Goal: Book appointment/travel/reservation

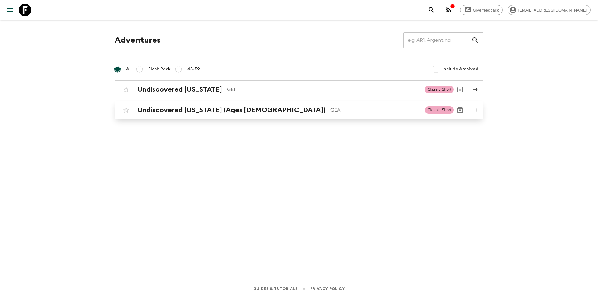
click at [174, 115] on div "Undiscovered [US_STATE] (Ages [DEMOGRAPHIC_DATA]) GEA Classic Short" at bounding box center [287, 110] width 334 height 12
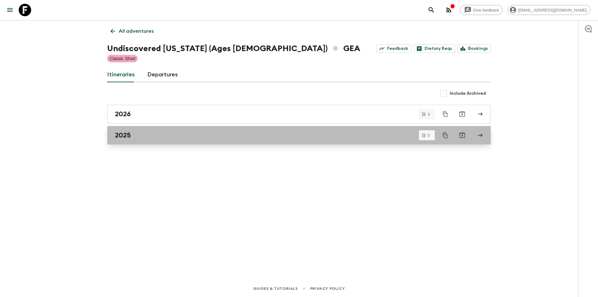
click at [137, 131] on div "2025" at bounding box center [293, 135] width 356 height 8
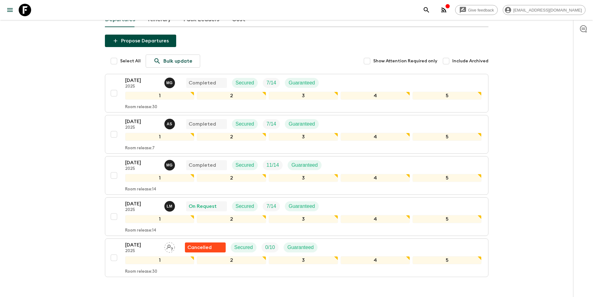
scroll to position [84, 0]
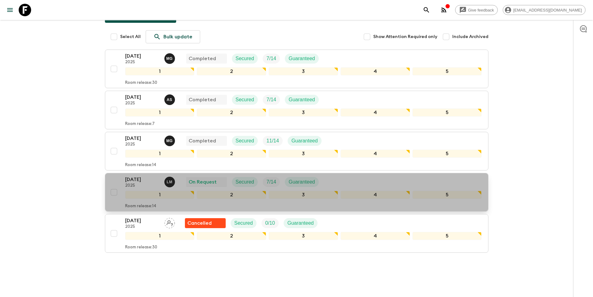
click at [128, 176] on p "[DATE]" at bounding box center [142, 179] width 34 height 7
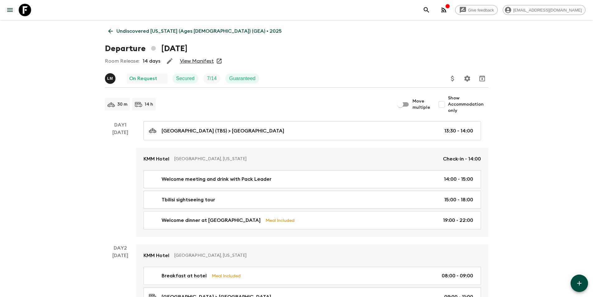
click at [466, 108] on span "Show Accommodation only" at bounding box center [468, 104] width 40 height 19
click at [448, 108] on input "Show Accommodation only" at bounding box center [442, 104] width 12 height 12
checkbox input "true"
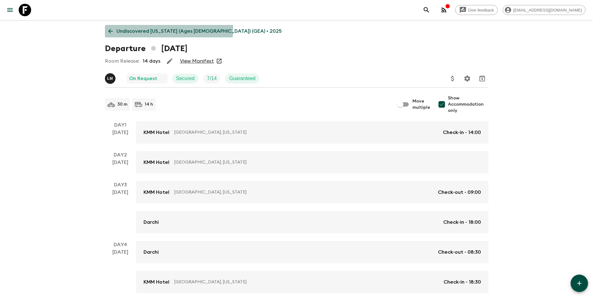
click at [139, 28] on p "Undiscovered [US_STATE] (Ages [DEMOGRAPHIC_DATA]) (GEA) • 2025" at bounding box center [198, 30] width 165 height 7
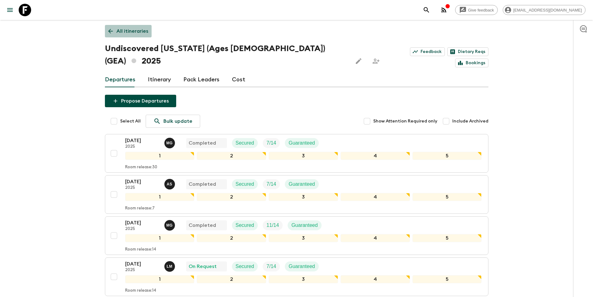
click at [125, 30] on p "All itineraries" at bounding box center [132, 30] width 32 height 7
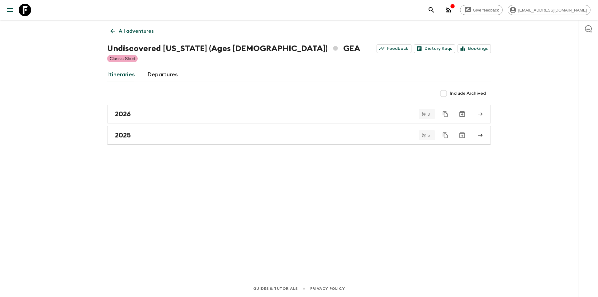
click at [117, 34] on link "All adventures" at bounding box center [132, 31] width 50 height 12
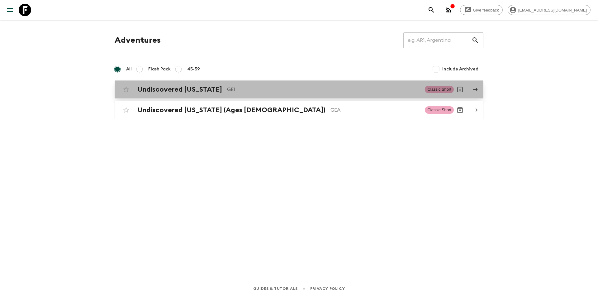
click at [149, 88] on h2 "Undiscovered [US_STATE]" at bounding box center [179, 89] width 85 height 8
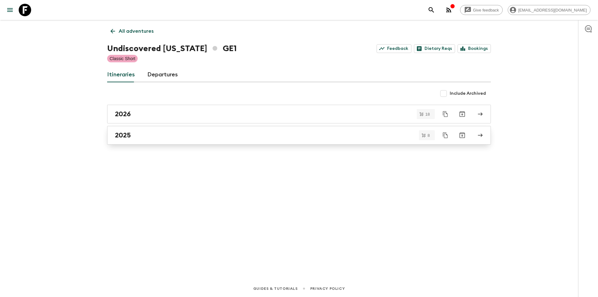
click at [136, 132] on div "2025" at bounding box center [293, 135] width 356 height 8
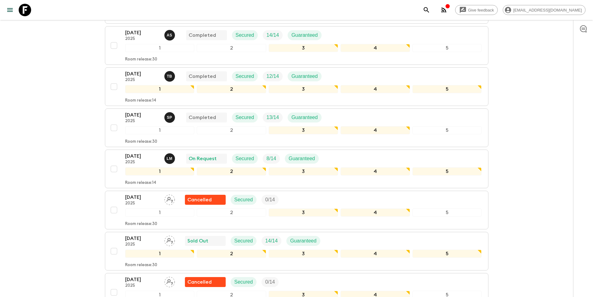
scroll to position [156, 0]
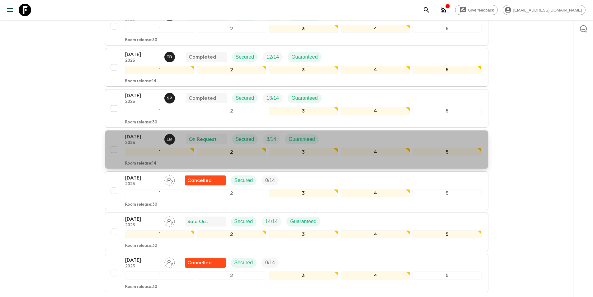
click at [144, 138] on p "[DATE]" at bounding box center [142, 136] width 34 height 7
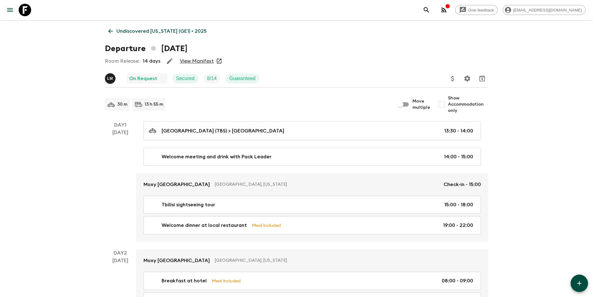
click at [471, 109] on span "Show Accommodation only" at bounding box center [468, 104] width 40 height 19
click at [448, 109] on input "Show Accommodation only" at bounding box center [442, 104] width 12 height 12
checkbox input "true"
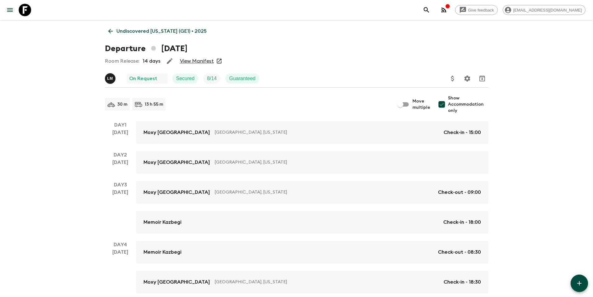
click at [118, 32] on p "Undiscovered [US_STATE] (GE1) • 2025" at bounding box center [161, 30] width 90 height 7
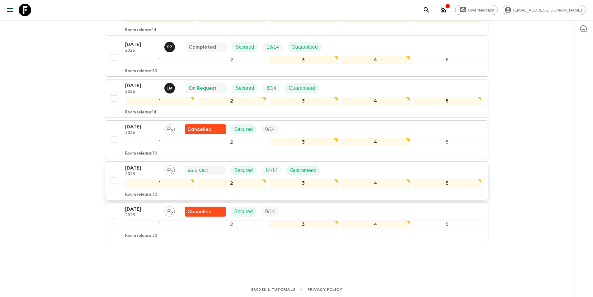
scroll to position [208, 0]
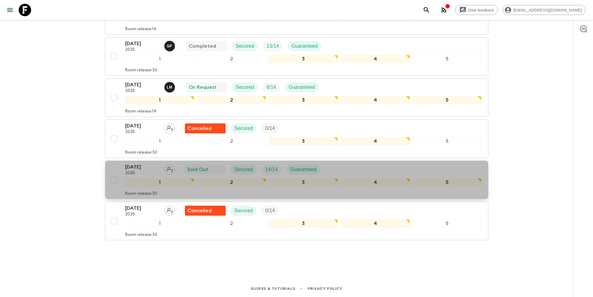
click at [139, 167] on p "[DATE]" at bounding box center [142, 166] width 34 height 7
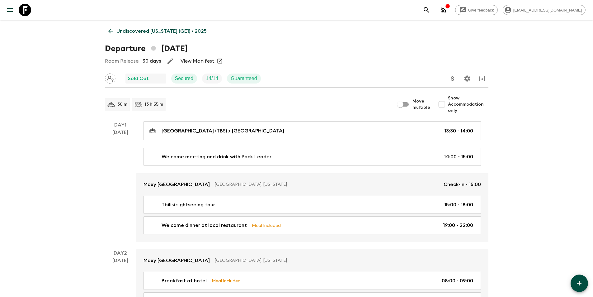
click at [447, 102] on input "Show Accommodation only" at bounding box center [442, 104] width 12 height 12
checkbox input "true"
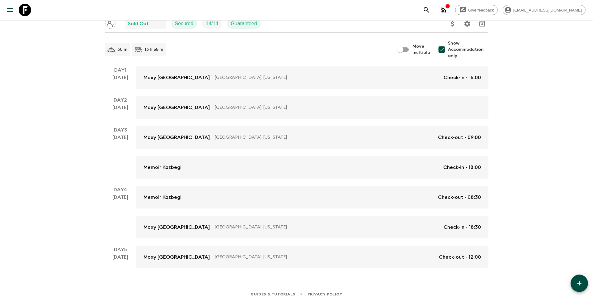
scroll to position [60, 0]
